Goal: Information Seeking & Learning: Find specific fact

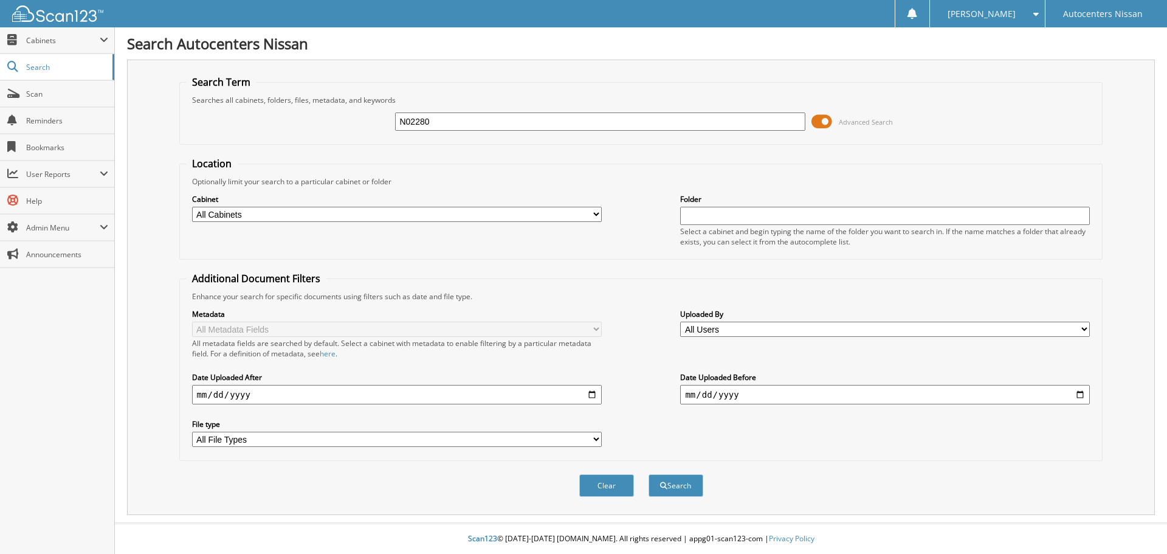
type input "N02280"
click at [649, 474] on button "Search" at bounding box center [676, 485] width 55 height 22
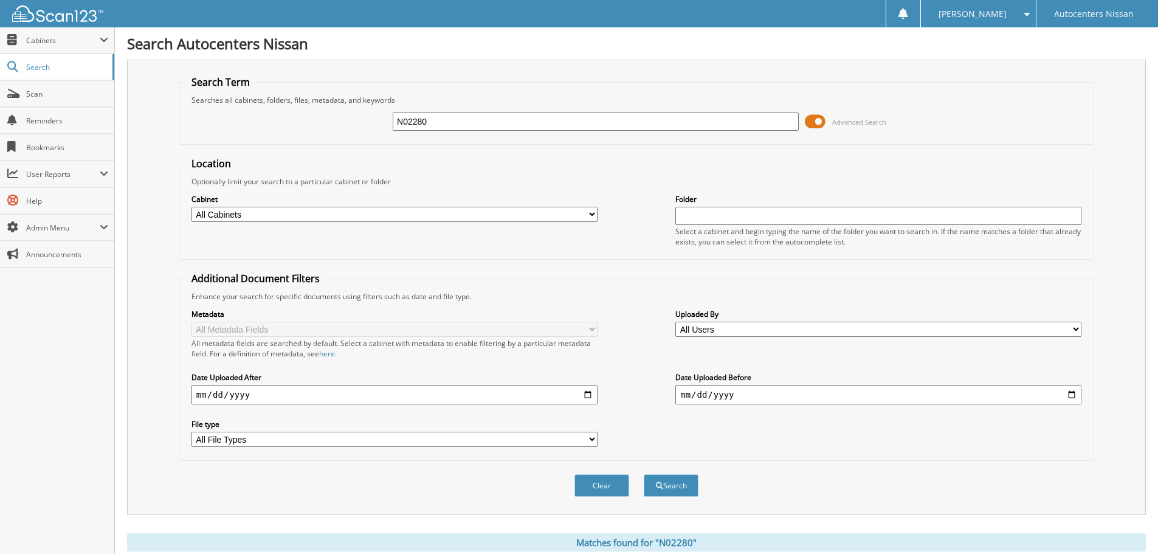
drag, startPoint x: 449, startPoint y: 122, endPoint x: 342, endPoint y: 105, distance: 107.8
click at [342, 105] on div "N02280 Advanced Search" at bounding box center [636, 121] width 902 height 33
